Goal: Task Accomplishment & Management: Use online tool/utility

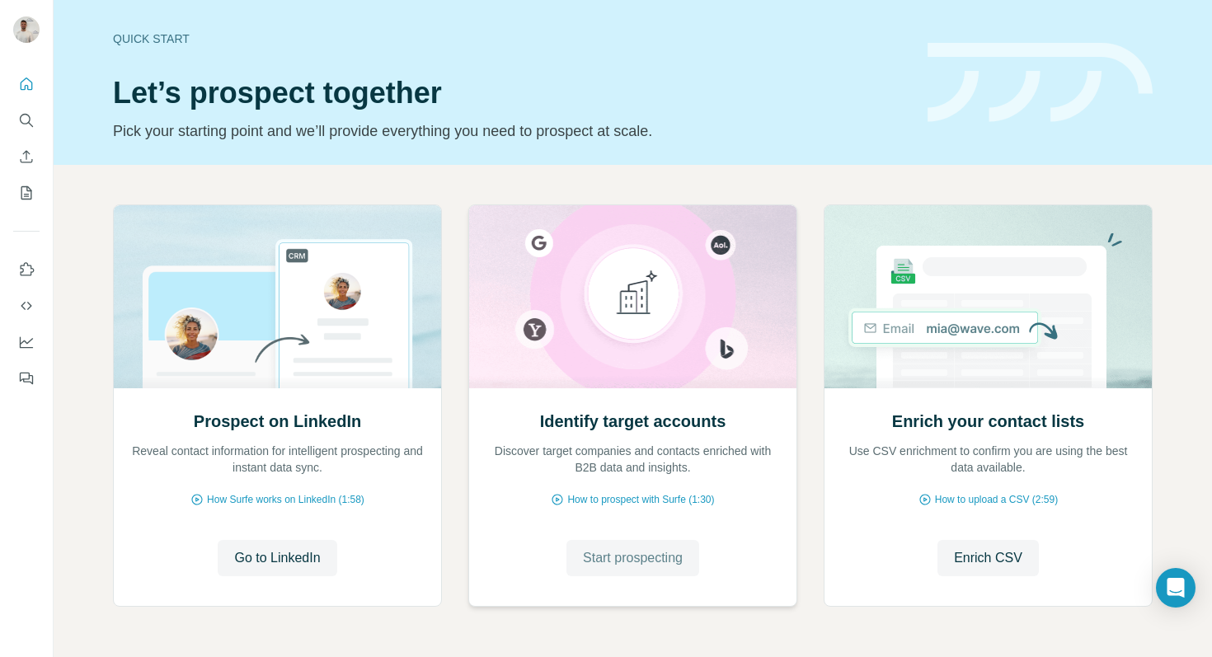
click at [637, 548] on span "Start prospecting" at bounding box center [633, 558] width 100 height 20
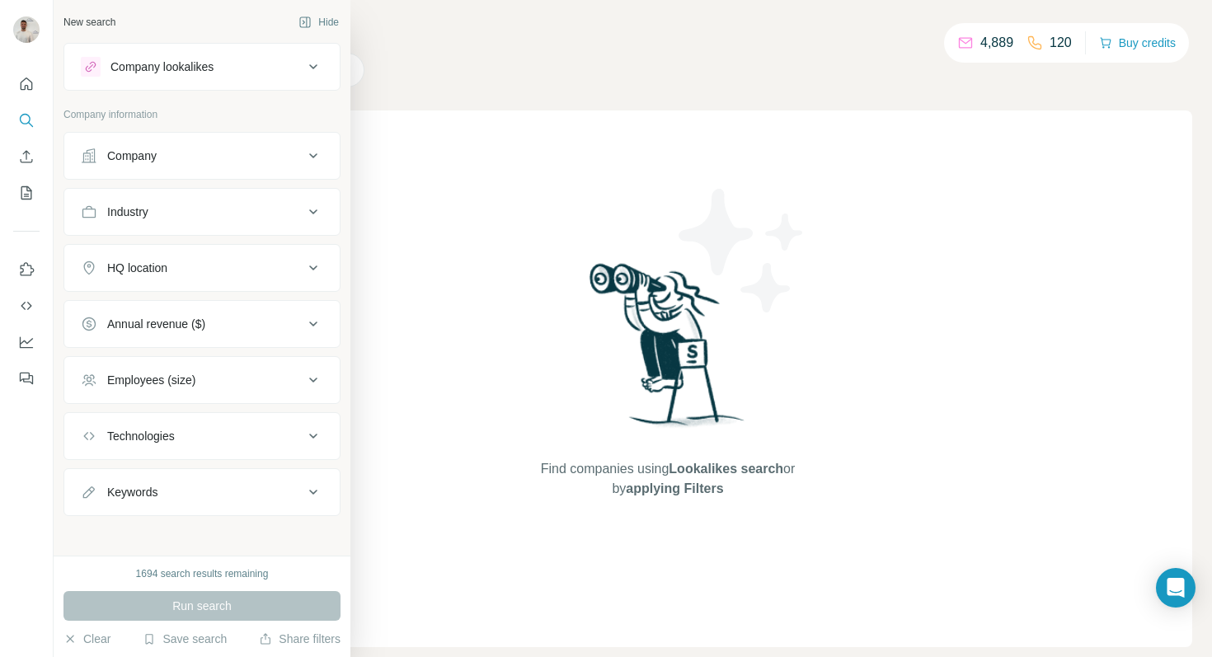
drag, startPoint x: 203, startPoint y: 169, endPoint x: 199, endPoint y: 180, distance: 12.0
click at [203, 169] on button "Company" at bounding box center [201, 156] width 275 height 40
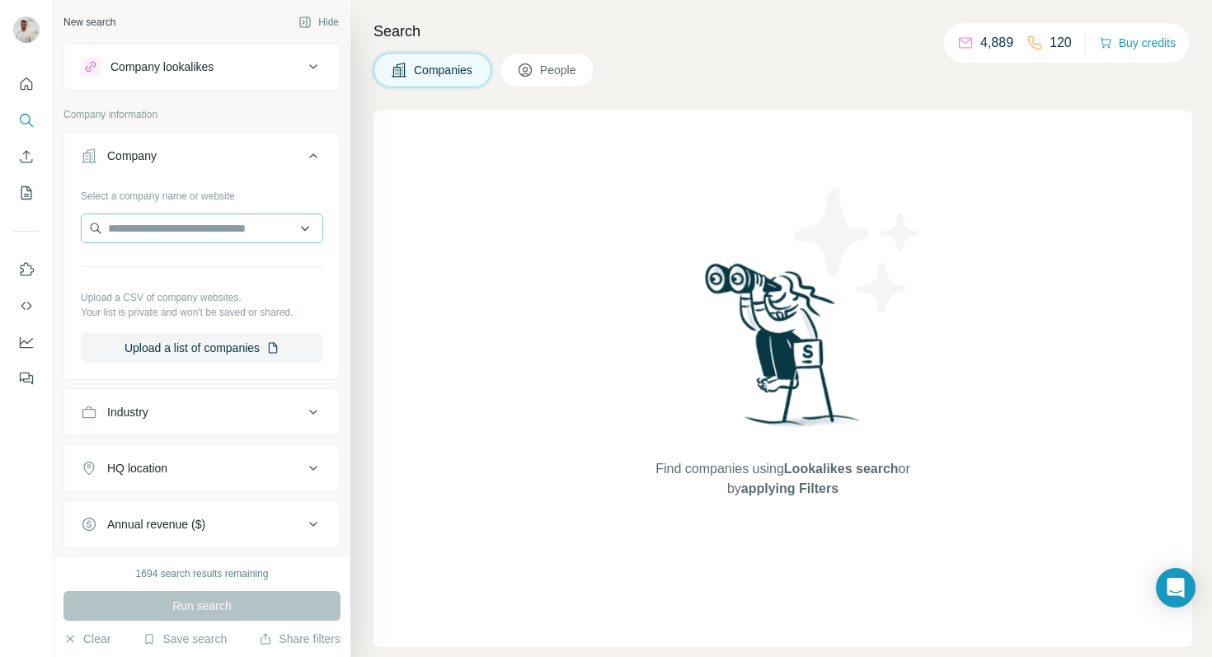
drag, startPoint x: 197, startPoint y: 211, endPoint x: 194, endPoint y: 225, distance: 14.4
click at [197, 216] on div "Select a company name or website Upload a CSV of company websites. Your list is…" at bounding box center [202, 272] width 242 height 180
click at [194, 225] on input "text" at bounding box center [202, 228] width 242 height 30
paste input "**********"
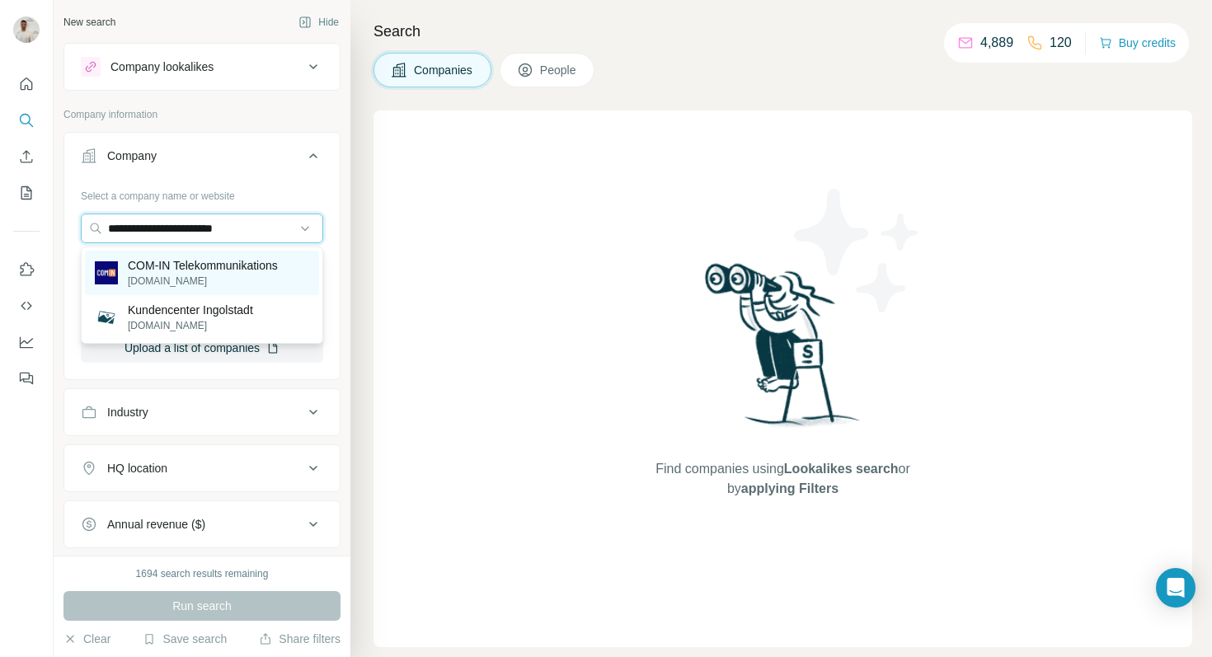
type input "**********"
click at [217, 270] on p "COM-IN Telekommunikations" at bounding box center [203, 265] width 150 height 16
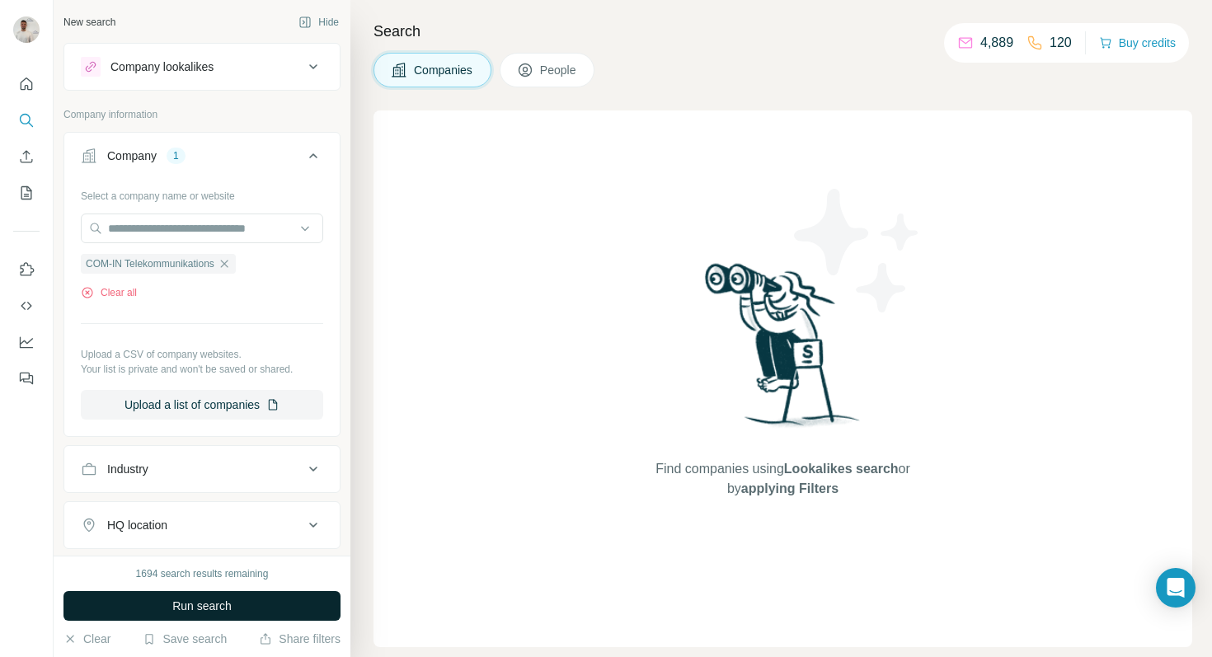
click at [222, 606] on span "Run search" at bounding box center [201, 606] width 59 height 16
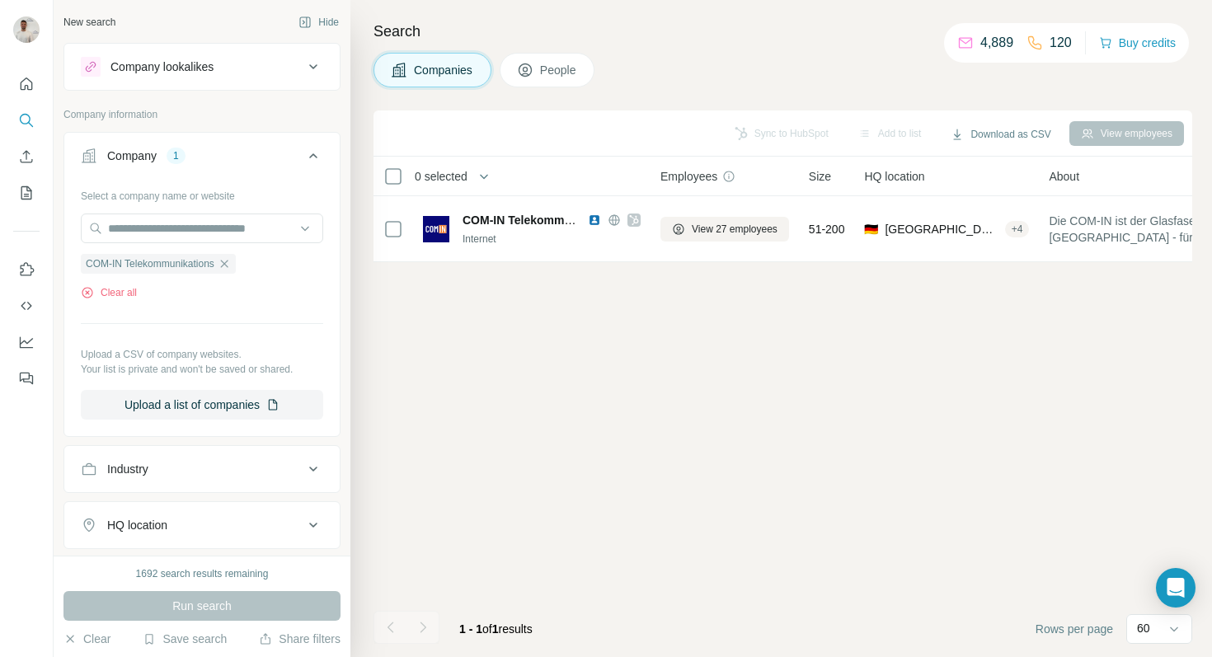
click at [160, 586] on div "1692 search results remaining Run search Clear Save search Share filters" at bounding box center [202, 605] width 297 height 101
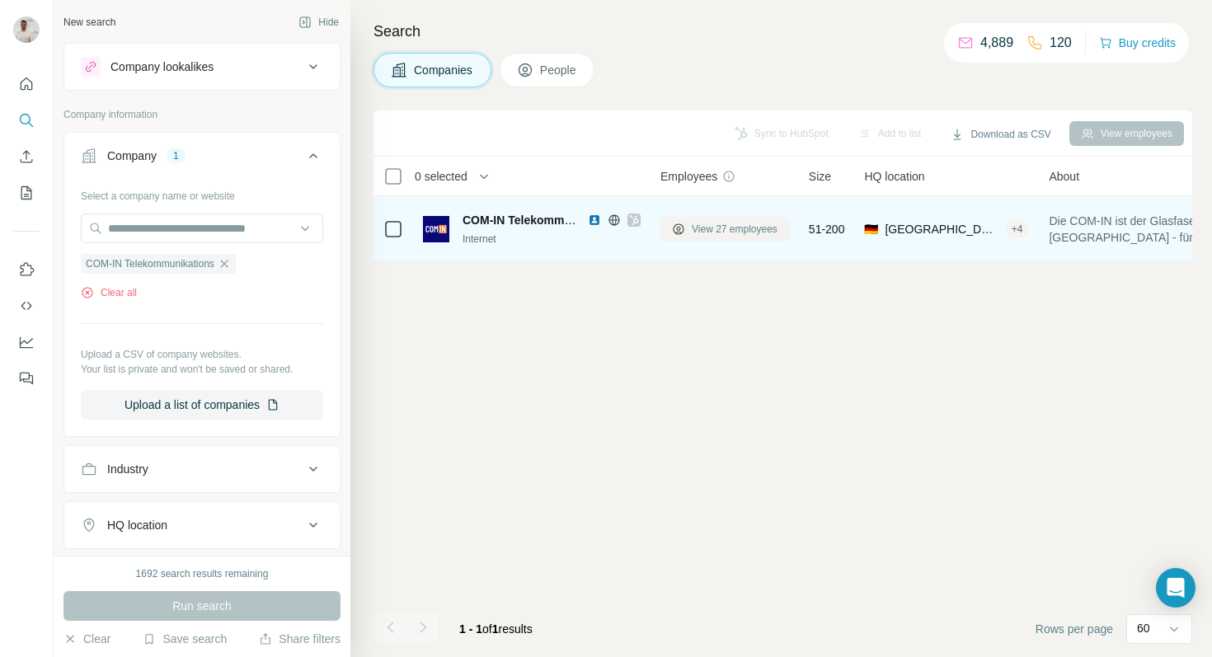
click at [687, 232] on button "View 27 employees" at bounding box center [724, 229] width 129 height 25
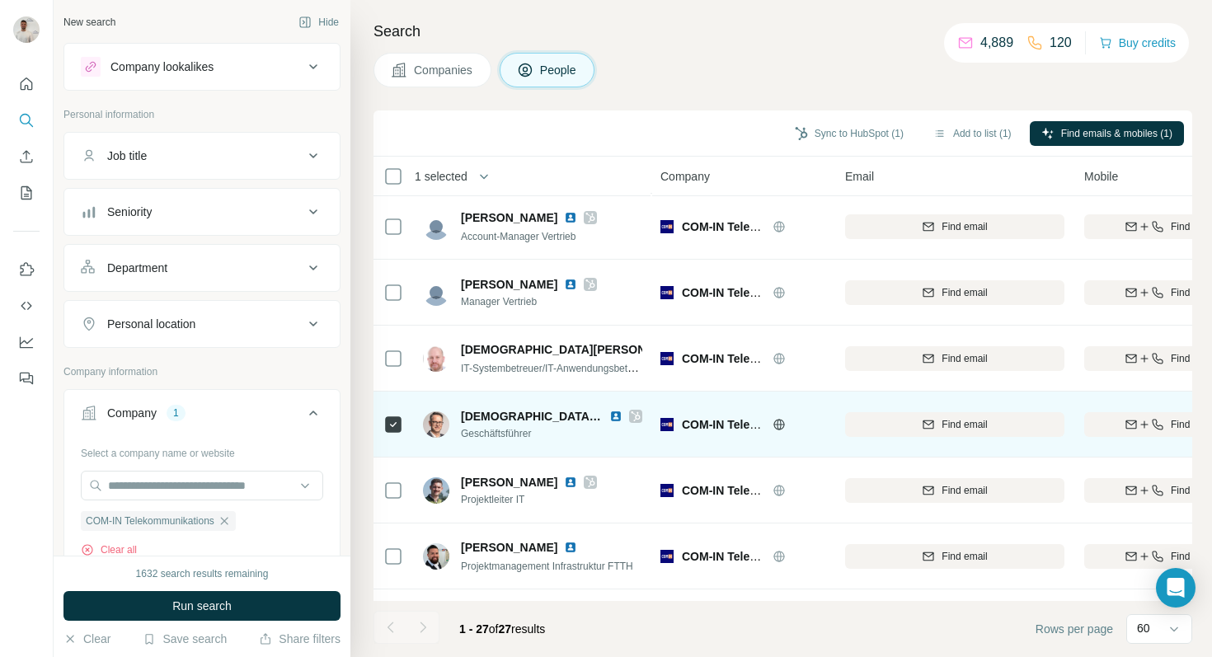
scroll to position [228, 0]
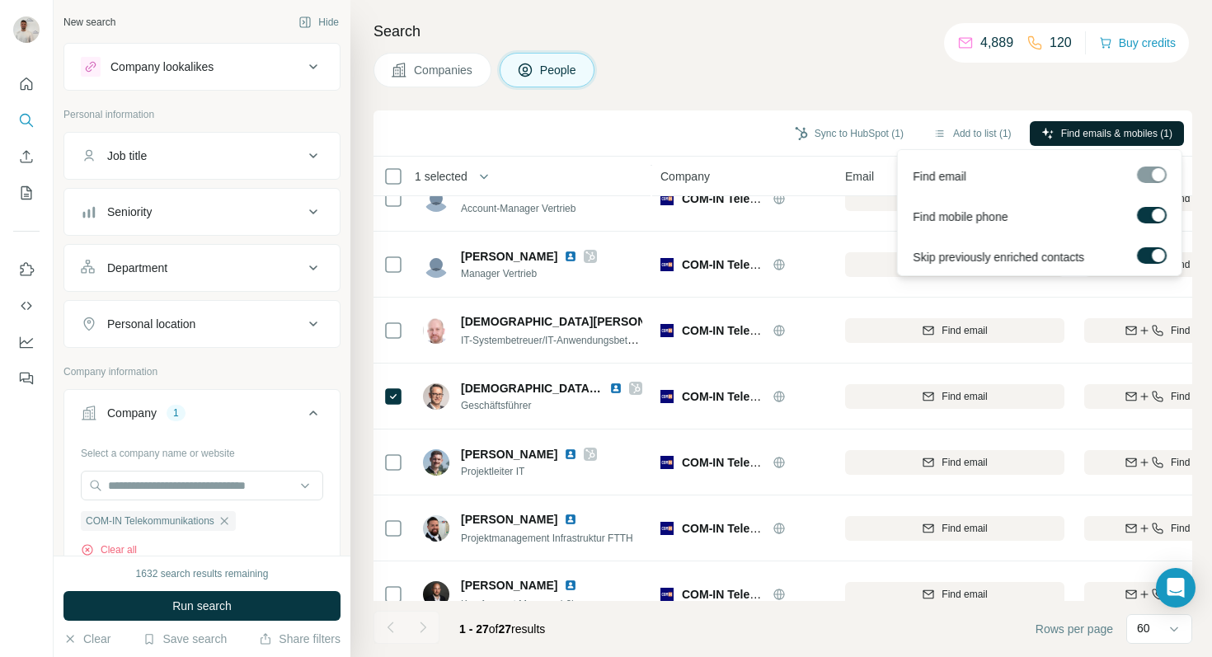
click at [1069, 136] on span "Find emails & mobiles (1)" at bounding box center [1116, 133] width 111 height 15
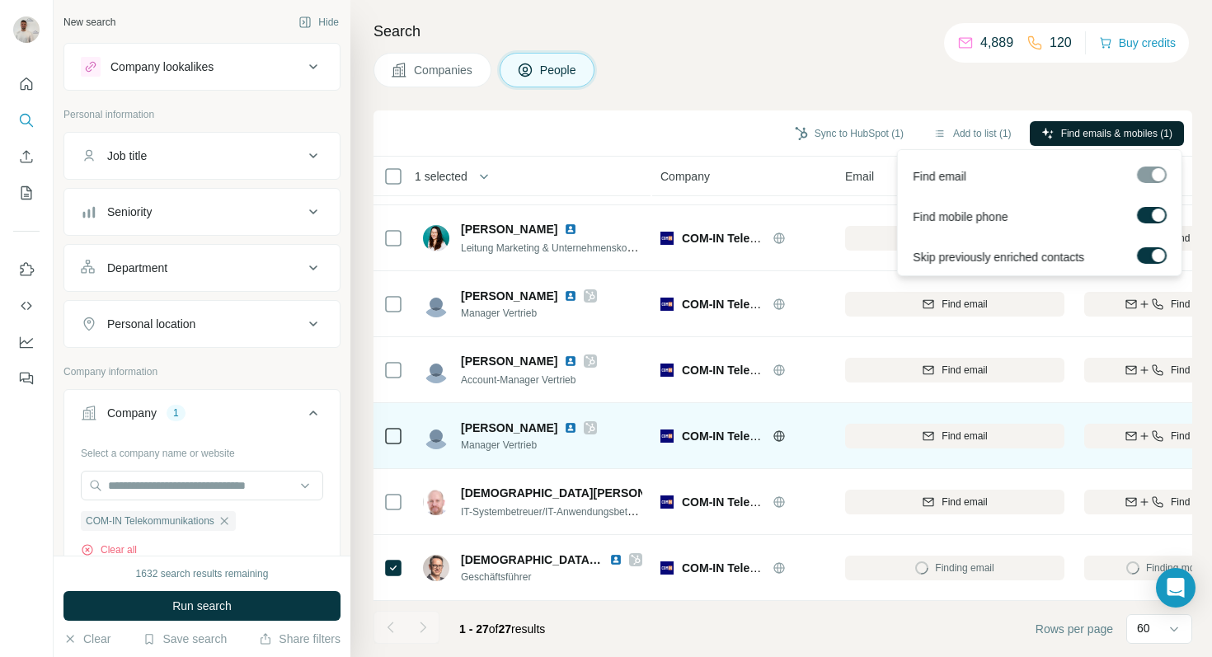
scroll to position [191, 0]
